Goal: Transaction & Acquisition: Purchase product/service

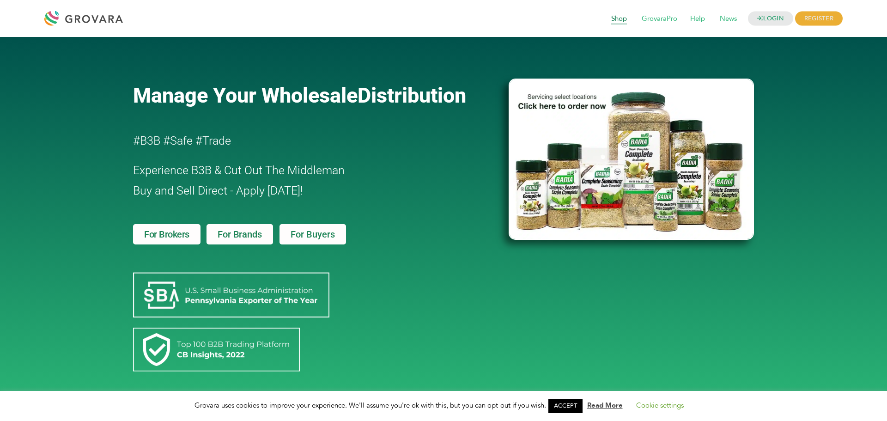
click at [609, 15] on span "Shop" at bounding box center [619, 19] width 29 height 18
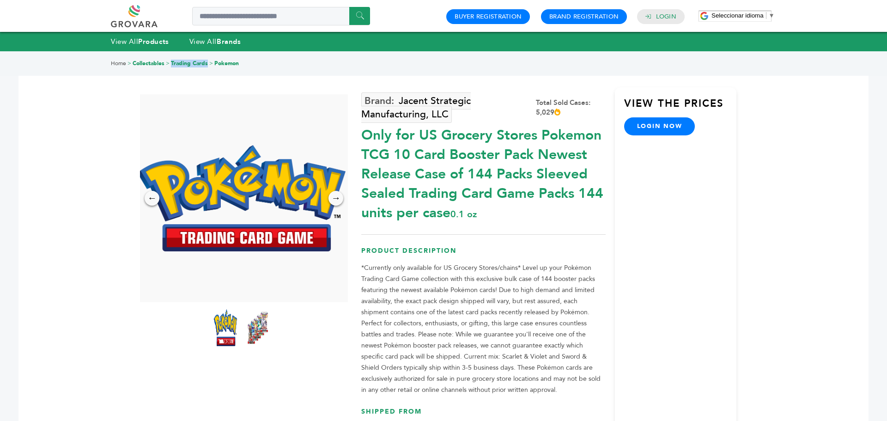
click at [139, 25] on link at bounding box center [144, 16] width 67 height 22
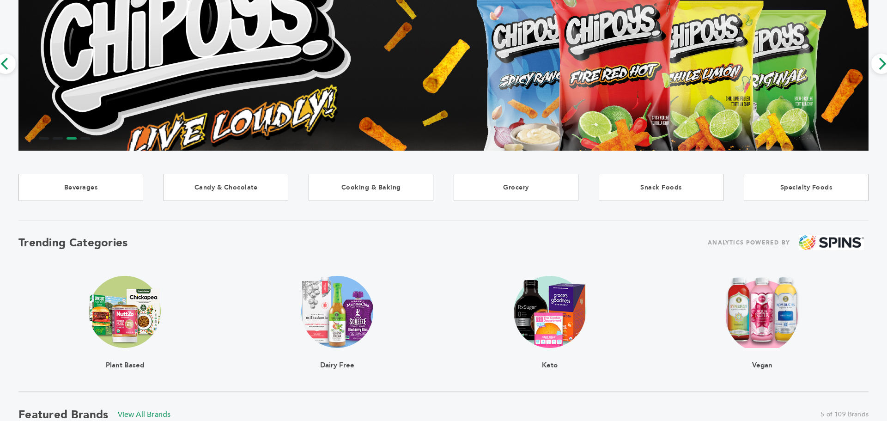
scroll to position [259, 0]
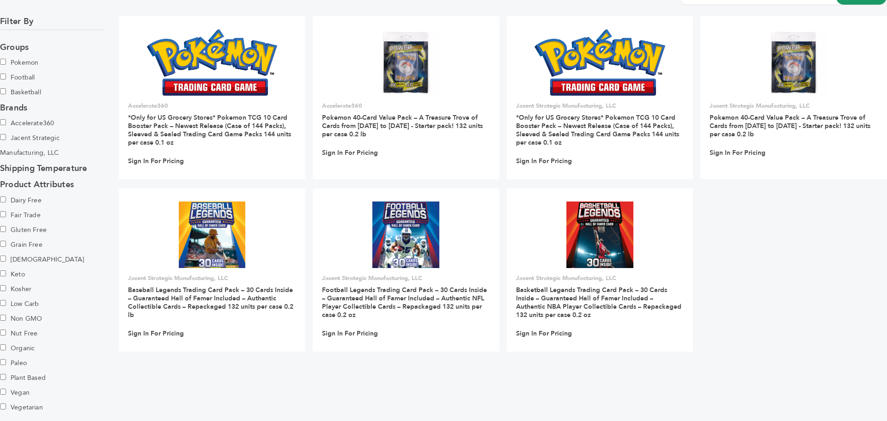
scroll to position [207, 0]
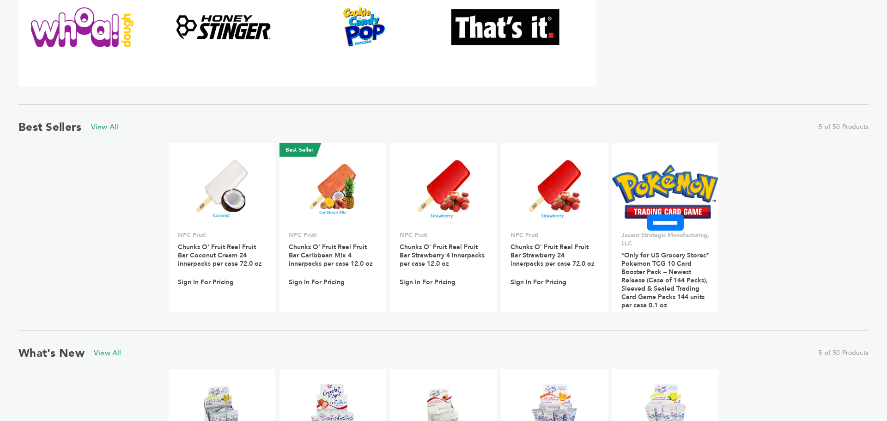
scroll to position [724, 0]
